Goal: Information Seeking & Learning: Learn about a topic

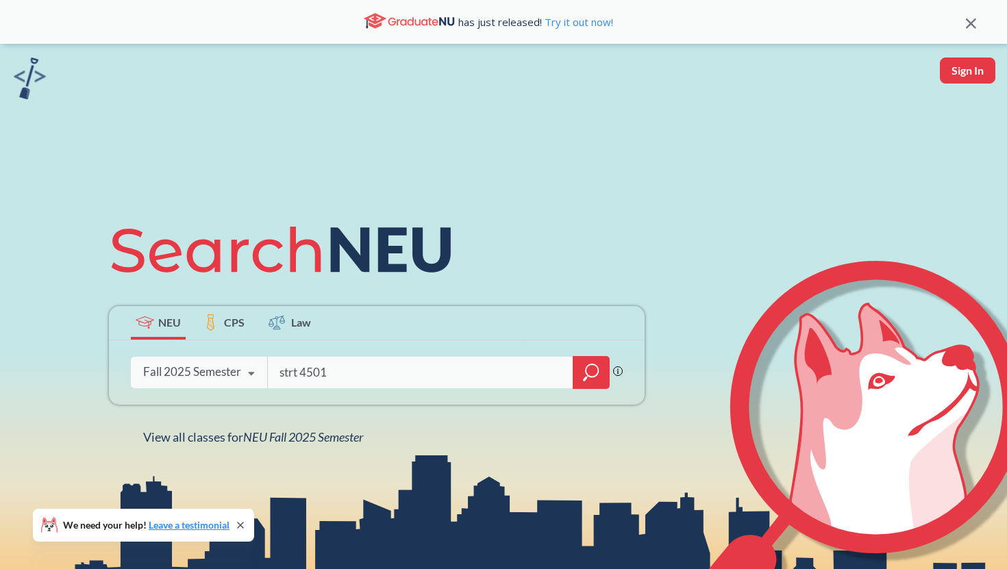
type input "strt 4501"
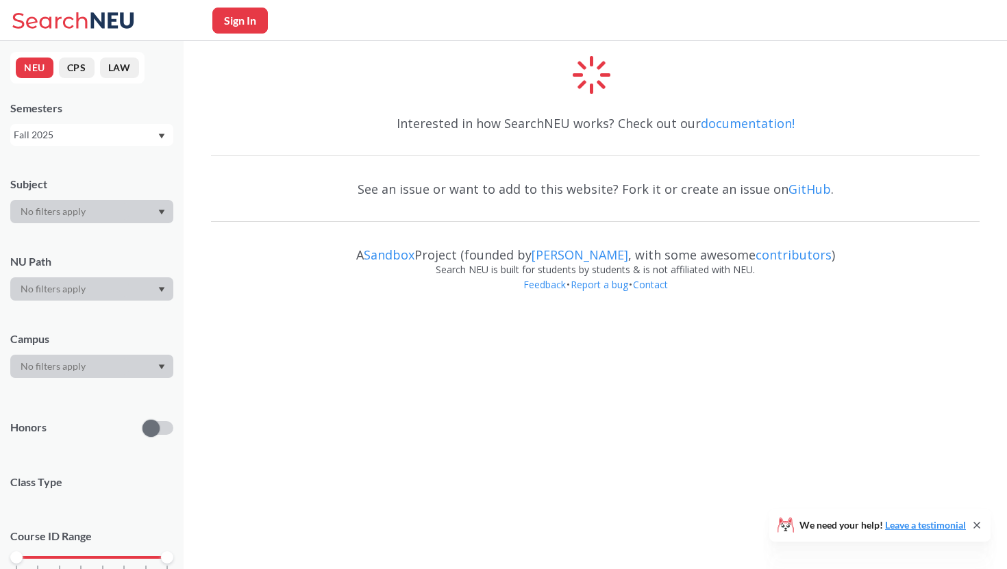
click at [236, 27] on button "Sign In" at bounding box center [239, 21] width 55 height 26
select select "US"
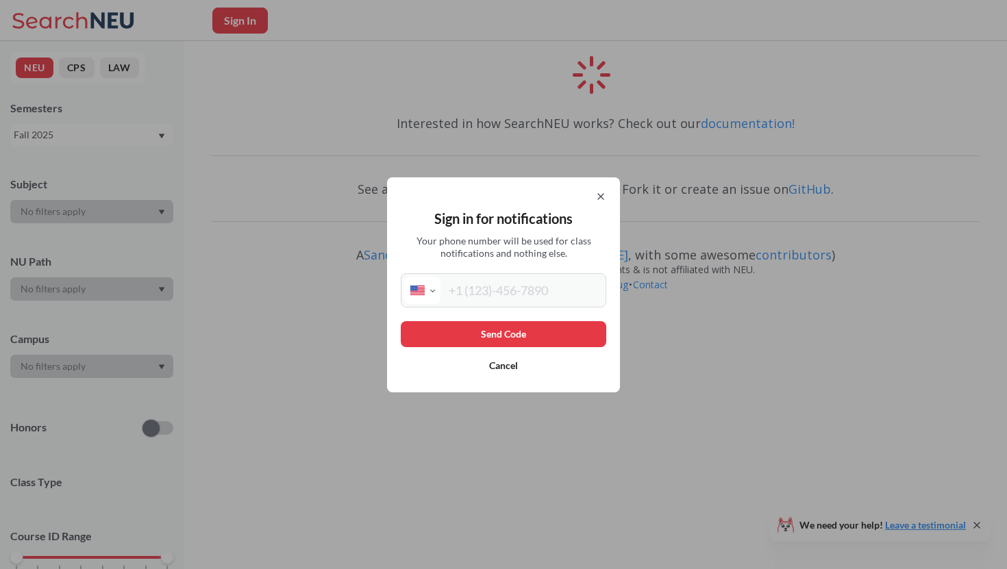
click at [477, 294] on input "tel" at bounding box center [521, 290] width 162 height 27
type input "[PHONE_NUMBER]"
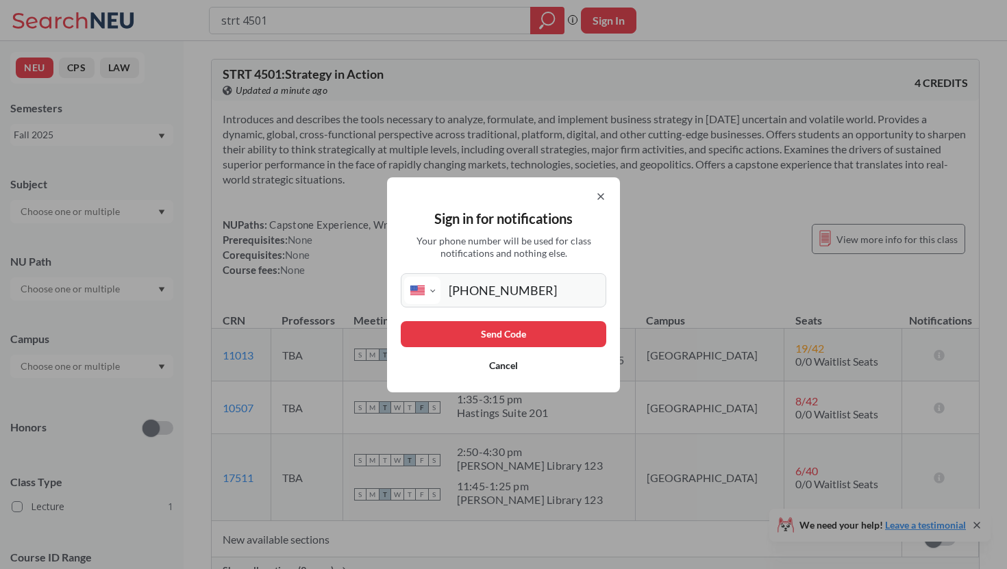
click at [514, 338] on button "Send Code" at bounding box center [503, 334] width 205 height 26
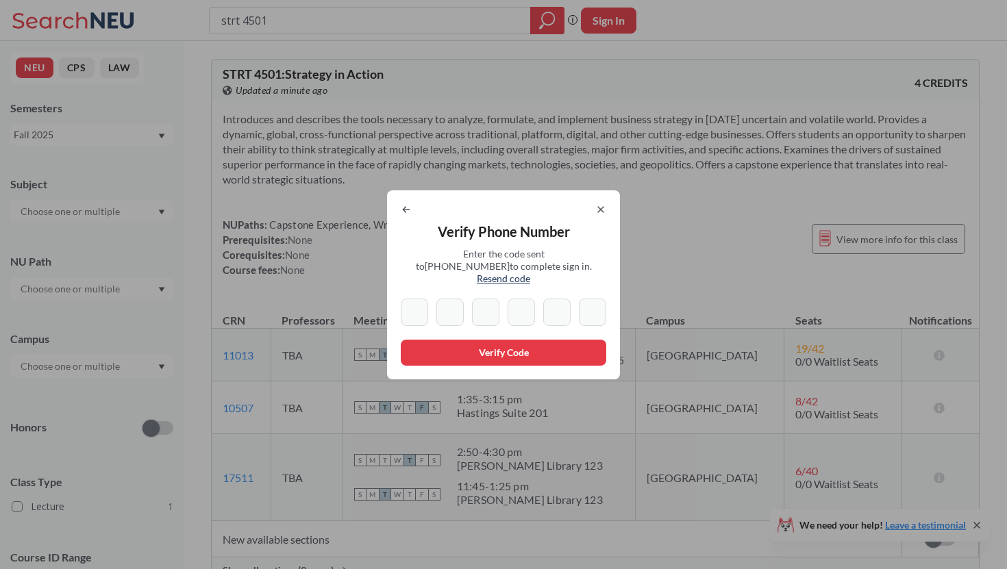
type input "6"
type input "1"
type input "0"
type input "9"
type input "5"
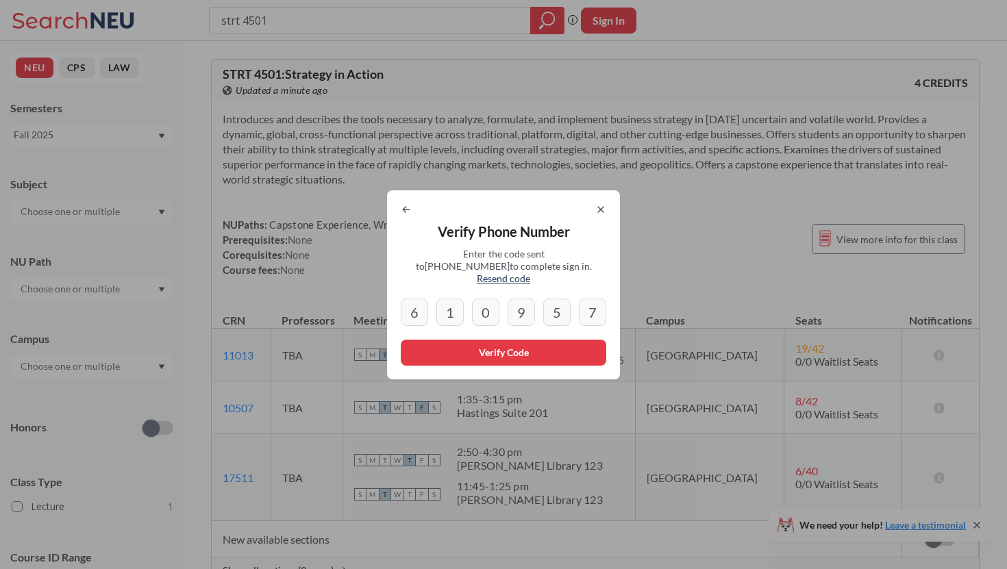
type input "7"
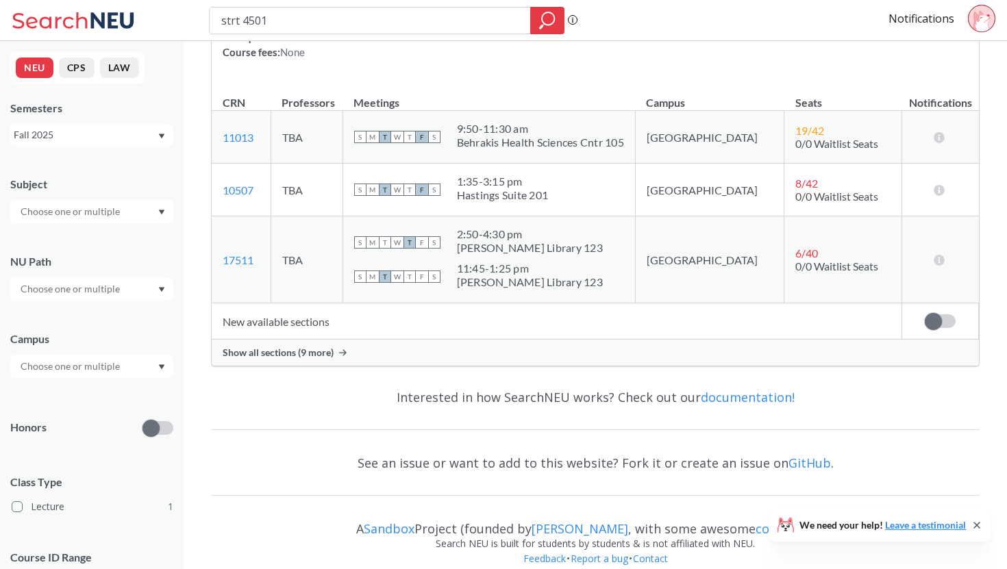
scroll to position [236, 0]
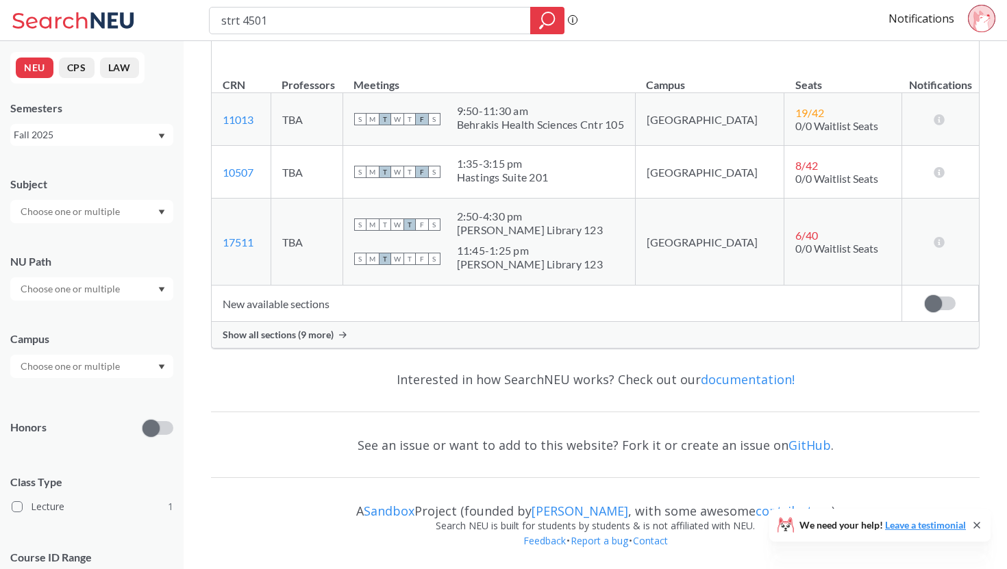
click at [336, 330] on div "Show all sections (9 more)" at bounding box center [595, 335] width 767 height 26
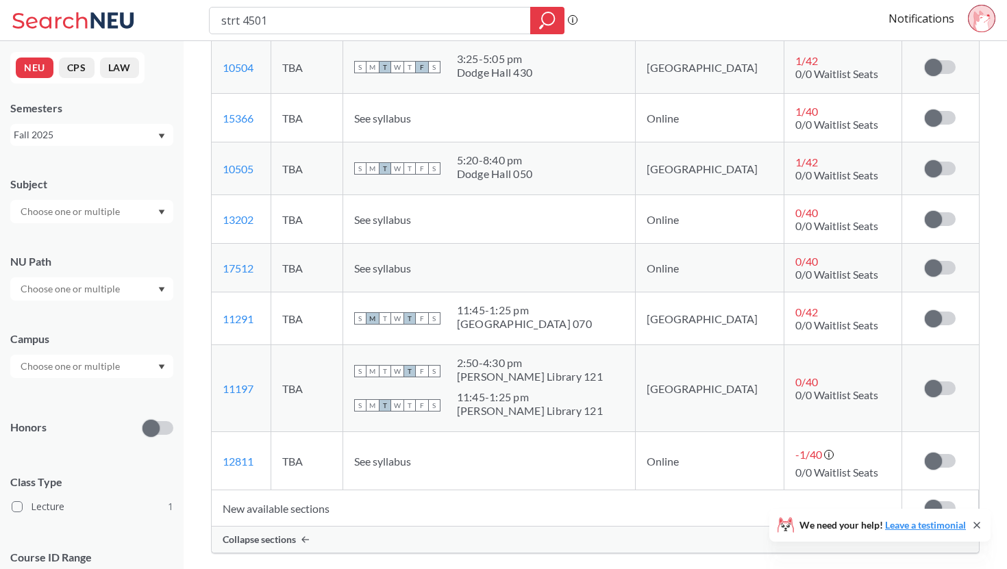
scroll to position [542, 0]
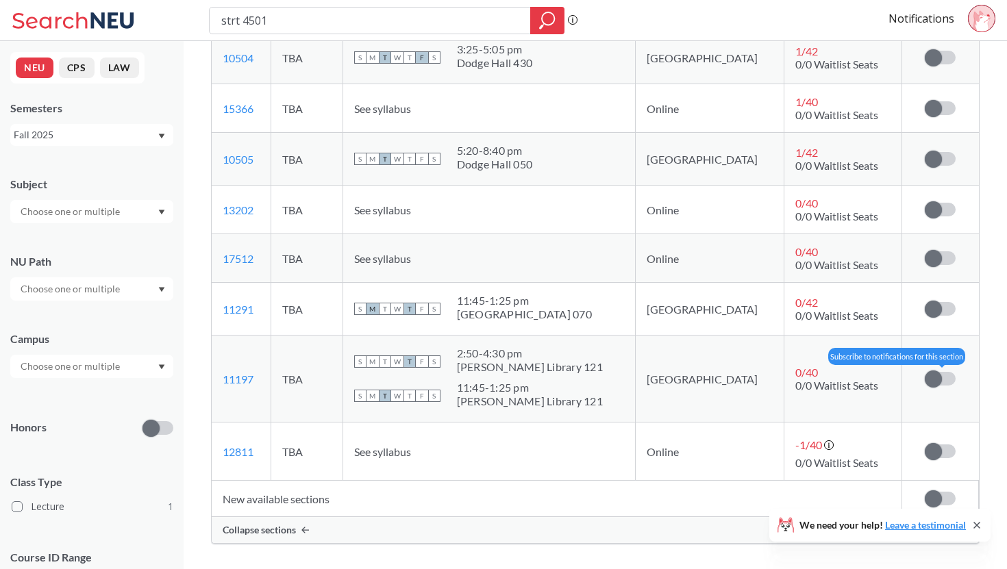
click at [946, 381] on label at bounding box center [940, 379] width 31 height 14
click at [925, 372] on input "checkbox" at bounding box center [925, 372] width 0 height 0
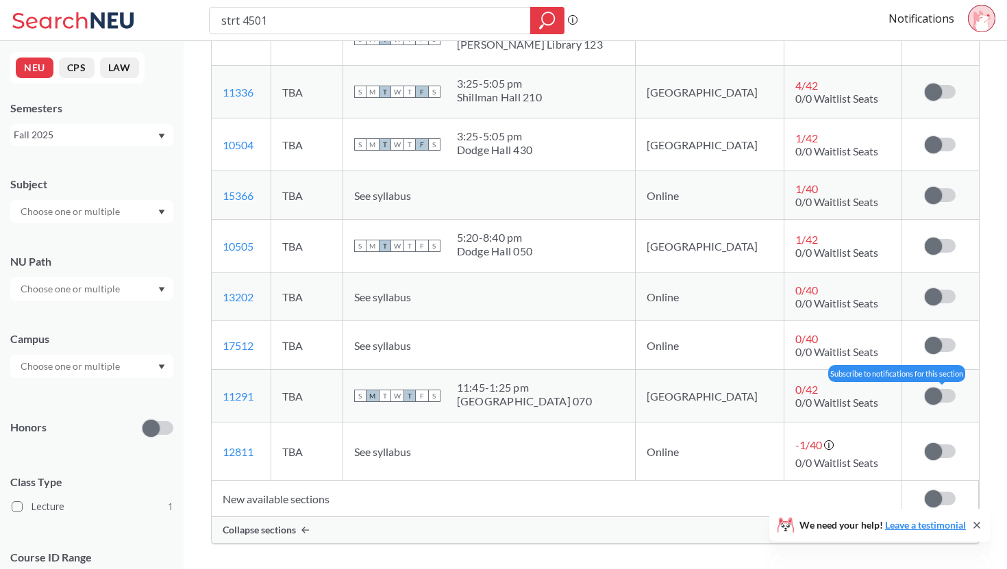
click at [940, 395] on span at bounding box center [933, 396] width 17 height 17
click at [925, 389] on input "checkbox" at bounding box center [925, 389] width 0 height 0
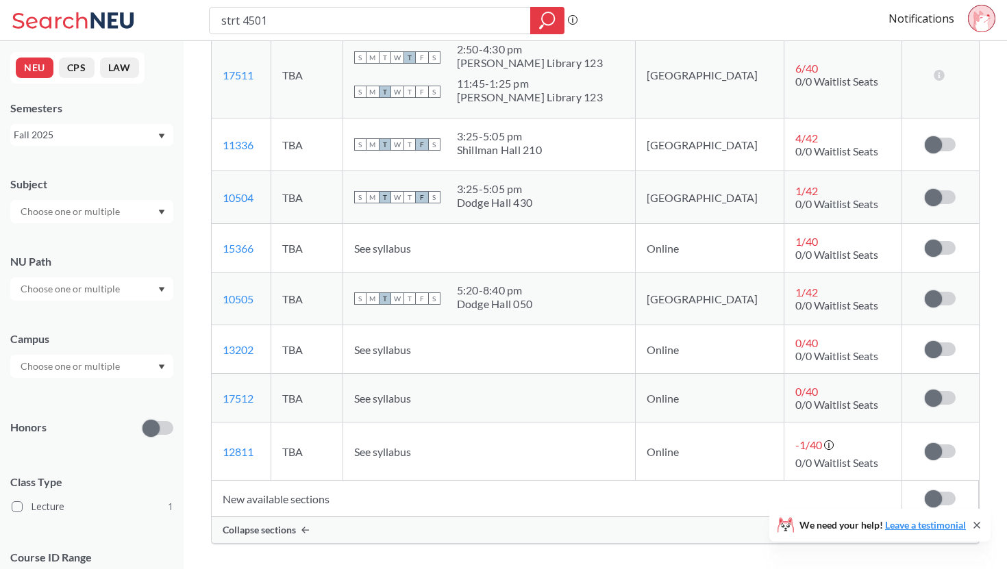
scroll to position [0, 0]
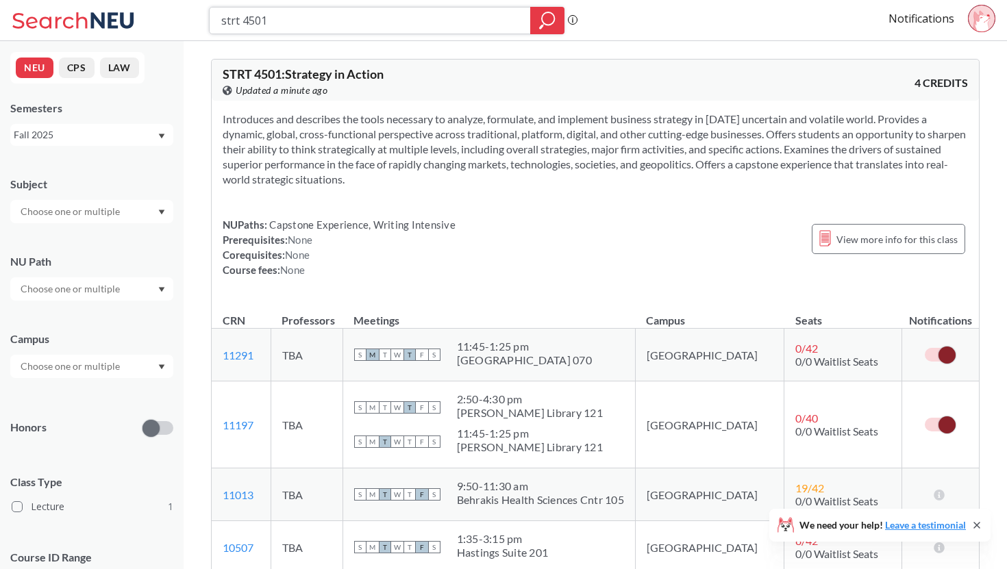
click at [292, 17] on input "strt 4501" at bounding box center [370, 20] width 301 height 23
type input "engw 3304"
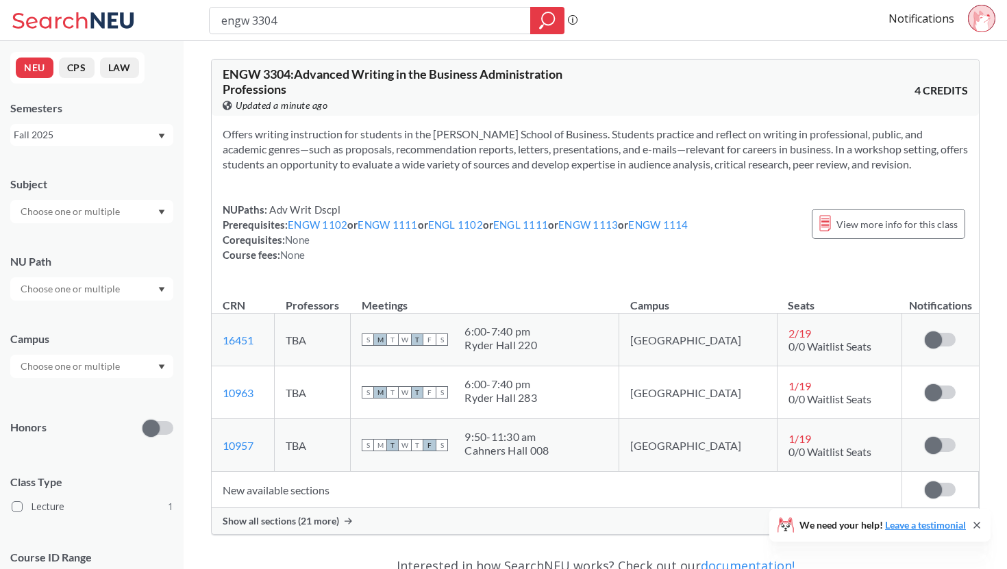
click at [331, 526] on span "Show all sections (21 more)" at bounding box center [281, 521] width 116 height 12
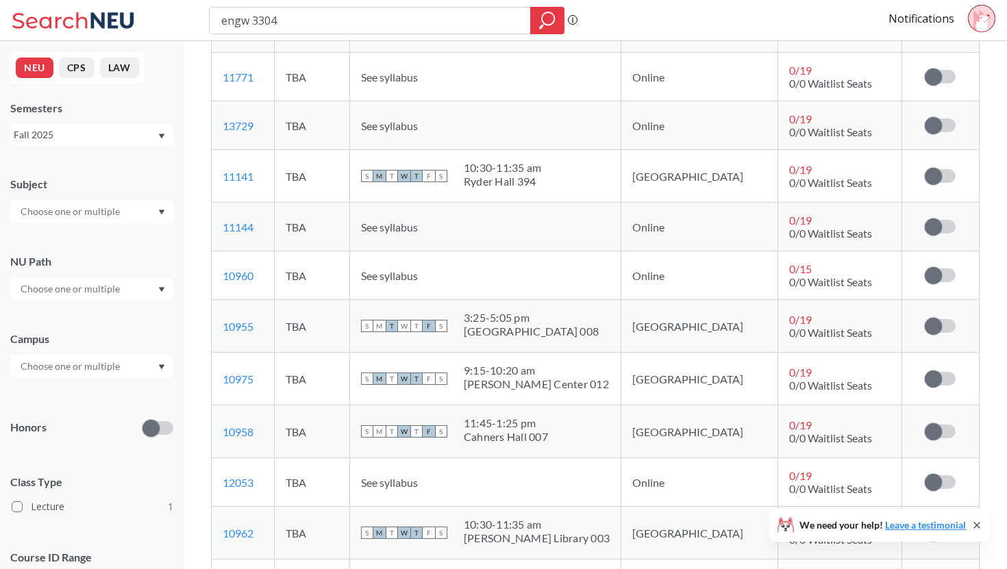
scroll to position [722, 0]
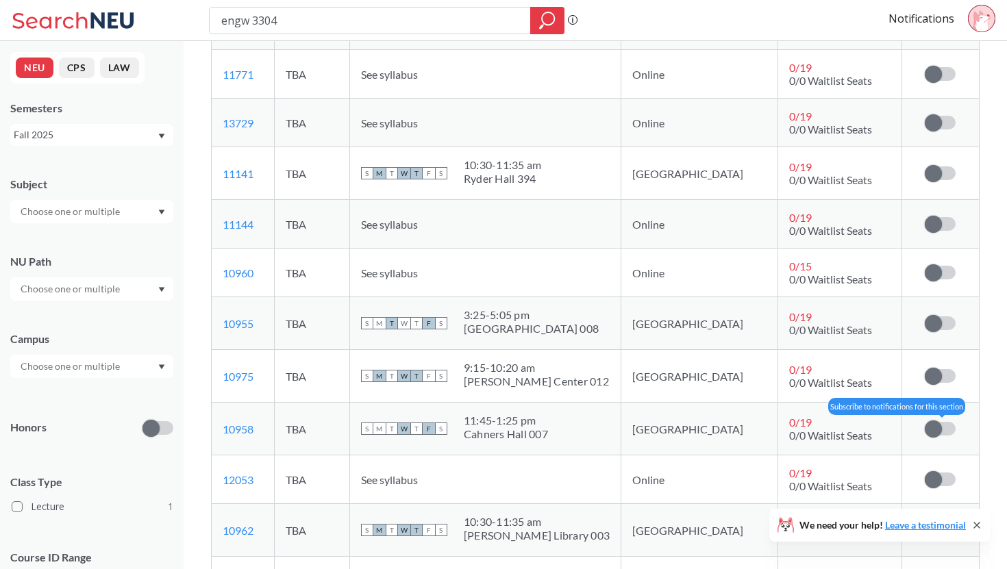
click at [950, 428] on label at bounding box center [940, 429] width 31 height 14
click at [925, 422] on input "checkbox" at bounding box center [925, 422] width 0 height 0
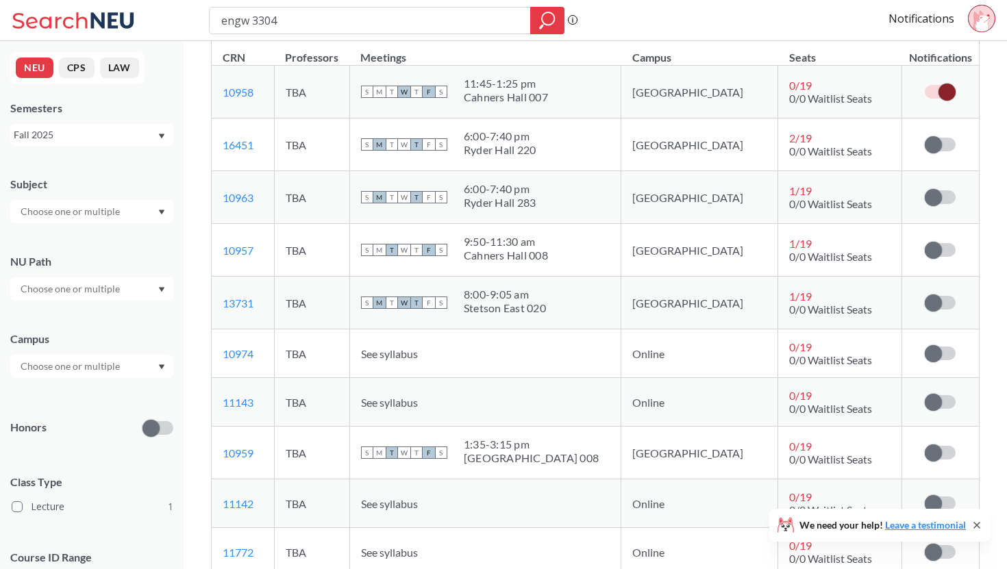
scroll to position [328, 0]
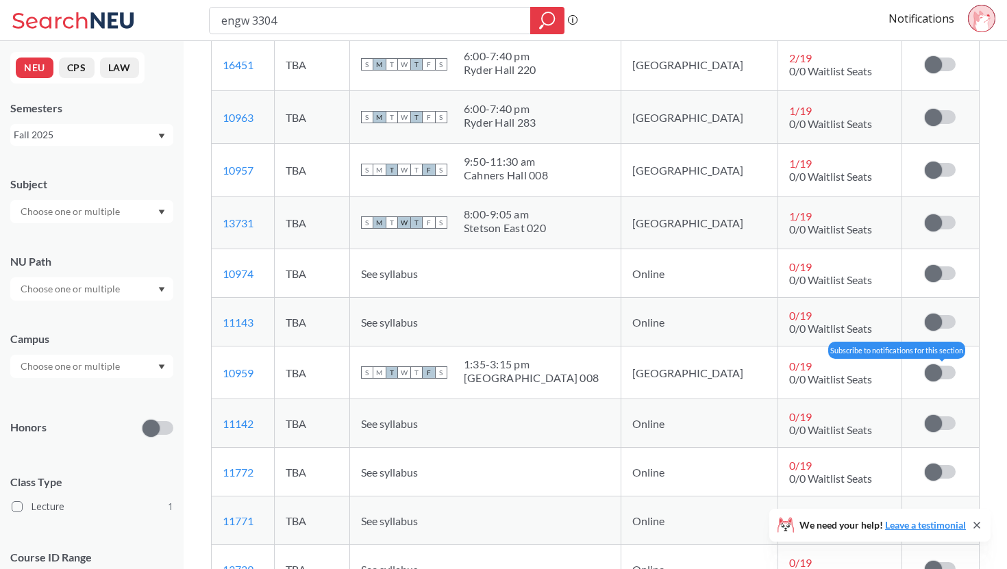
click at [933, 368] on span at bounding box center [933, 372] width 17 height 17
click at [925, 366] on input "checkbox" at bounding box center [925, 366] width 0 height 0
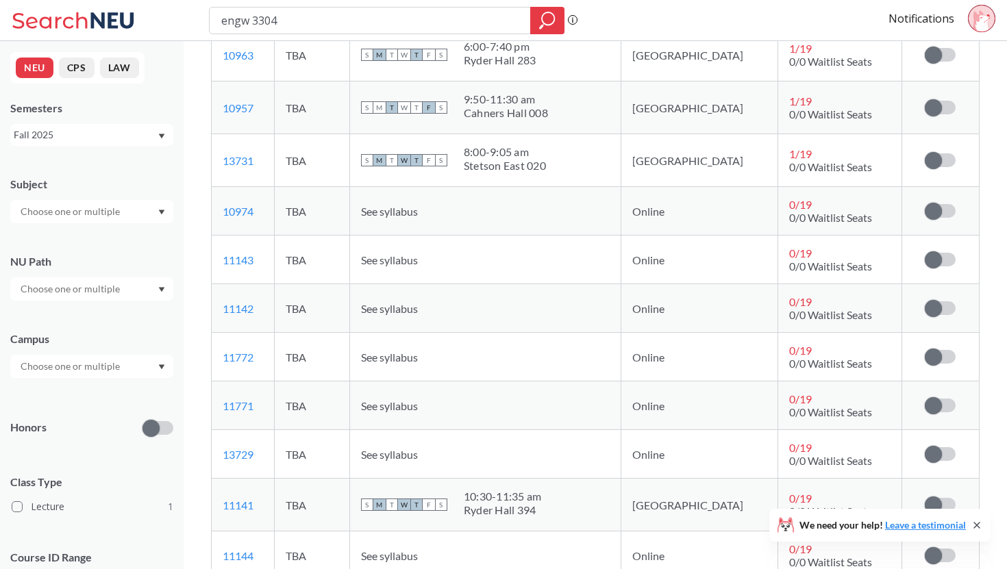
scroll to position [448, 0]
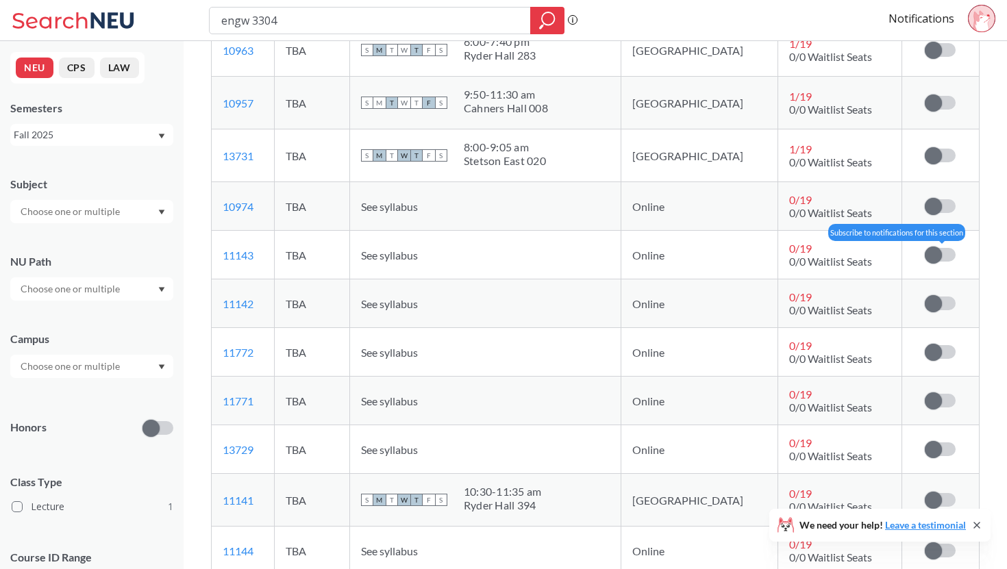
click at [944, 255] on label at bounding box center [940, 255] width 31 height 14
click at [925, 248] on input "checkbox" at bounding box center [925, 248] width 0 height 0
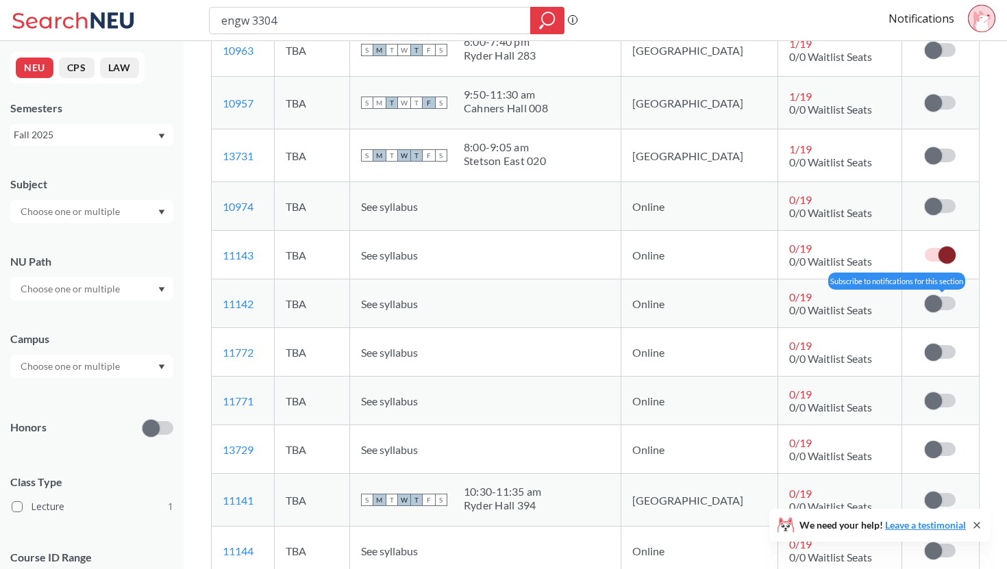
click at [942, 302] on label at bounding box center [940, 304] width 31 height 14
click at [925, 297] on input "checkbox" at bounding box center [925, 297] width 0 height 0
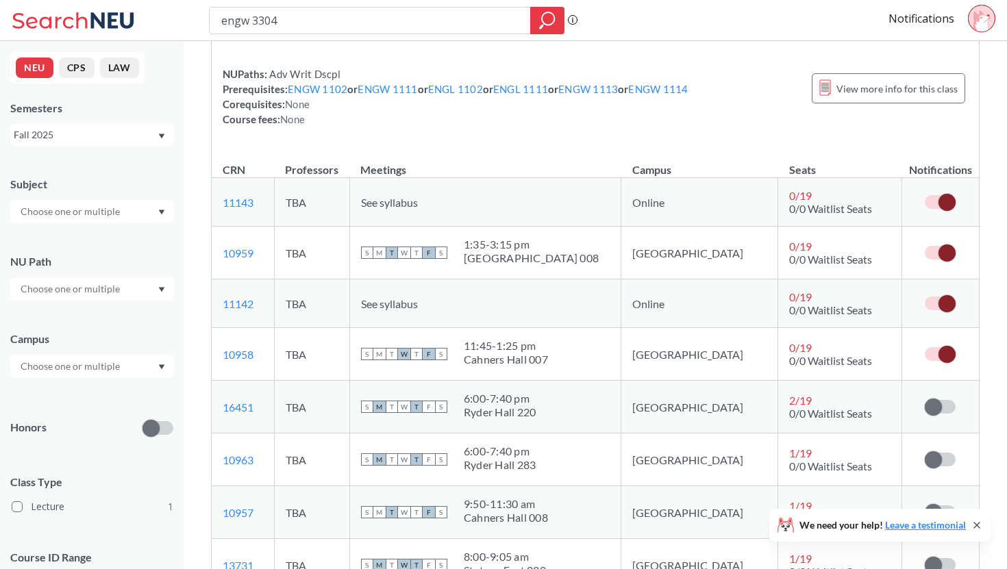
scroll to position [0, 0]
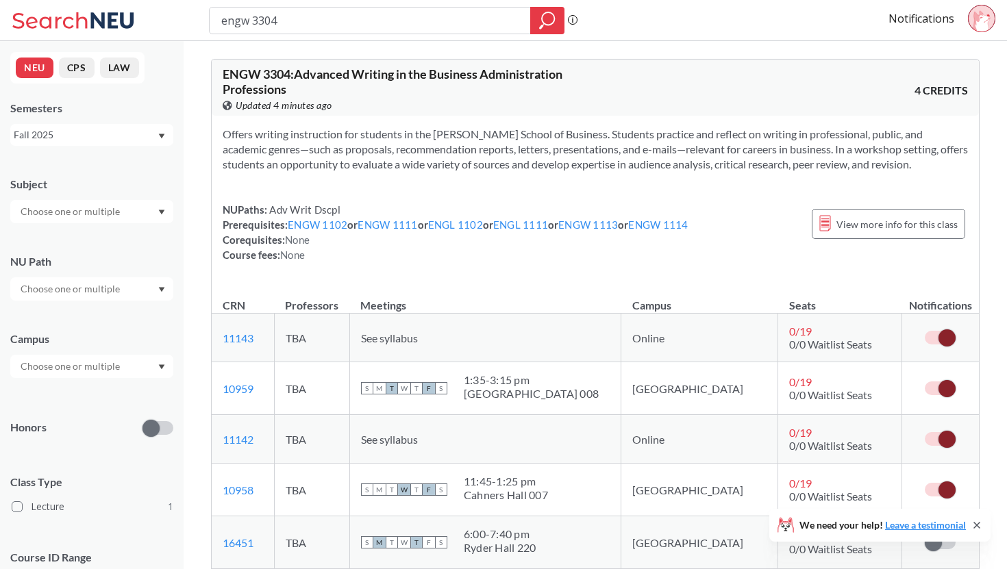
click at [377, 38] on div "engw 3304 Phrase search guarantees the exact search appears in the results. Ex.…" at bounding box center [503, 20] width 1007 height 41
click at [379, 27] on input "engw 3304" at bounding box center [370, 20] width 301 height 23
type input "fina 4701"
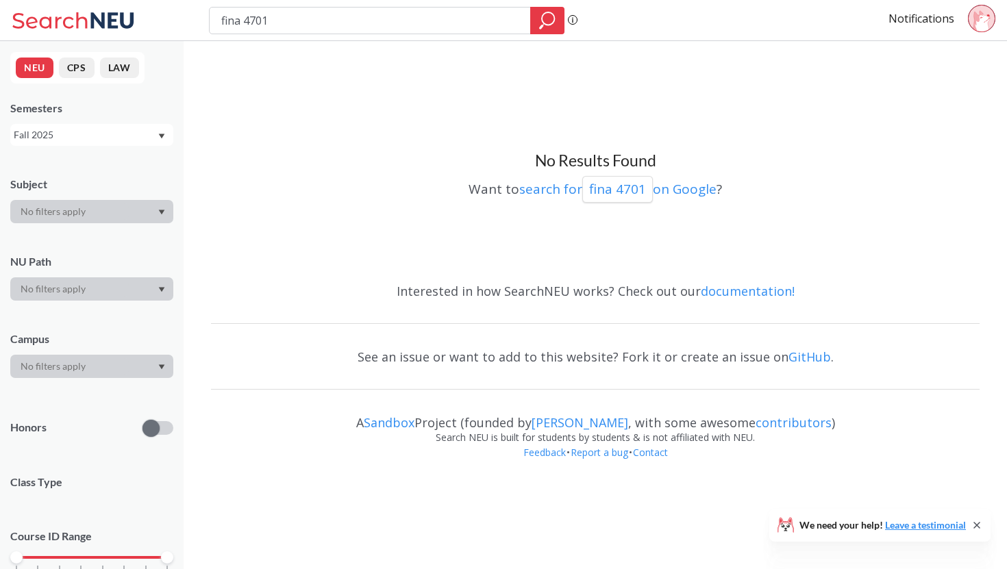
click at [352, 18] on input "fina 4701" at bounding box center [370, 20] width 301 height 23
type input "fina"
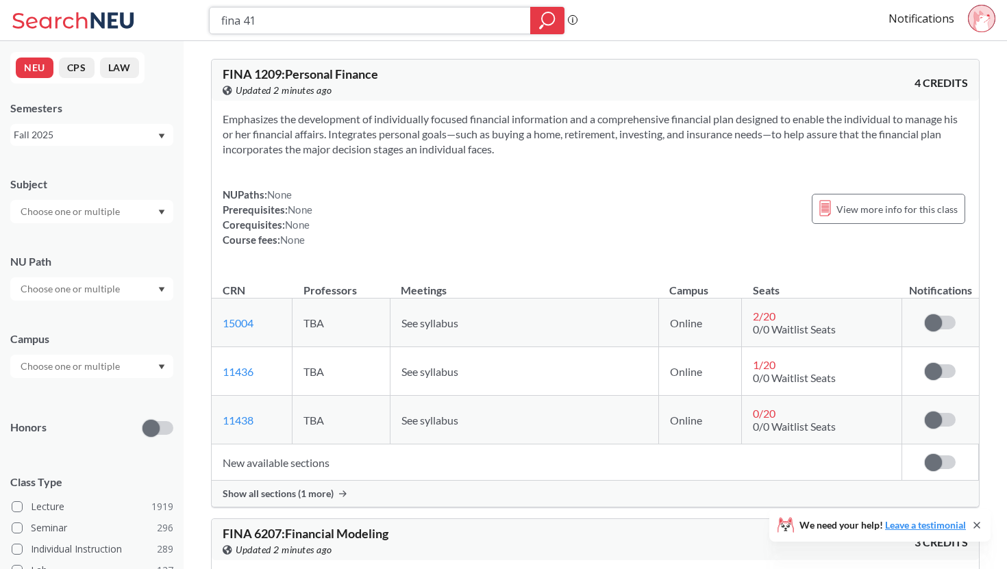
type input "fina 419"
type input "fina 4219"
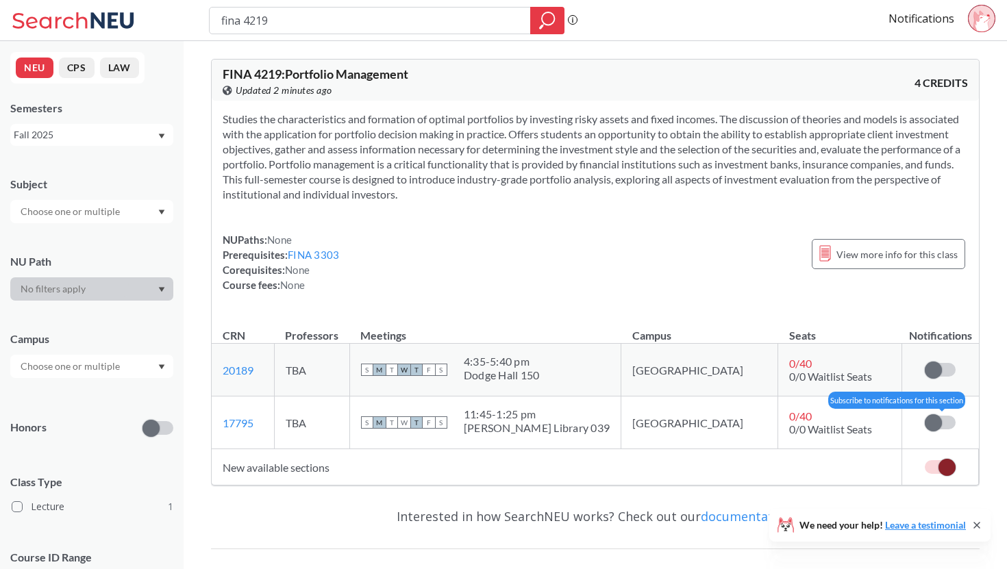
click at [942, 420] on label at bounding box center [940, 423] width 31 height 14
click at [925, 416] on input "checkbox" at bounding box center [925, 416] width 0 height 0
